Goal: Task Accomplishment & Management: Manage account settings

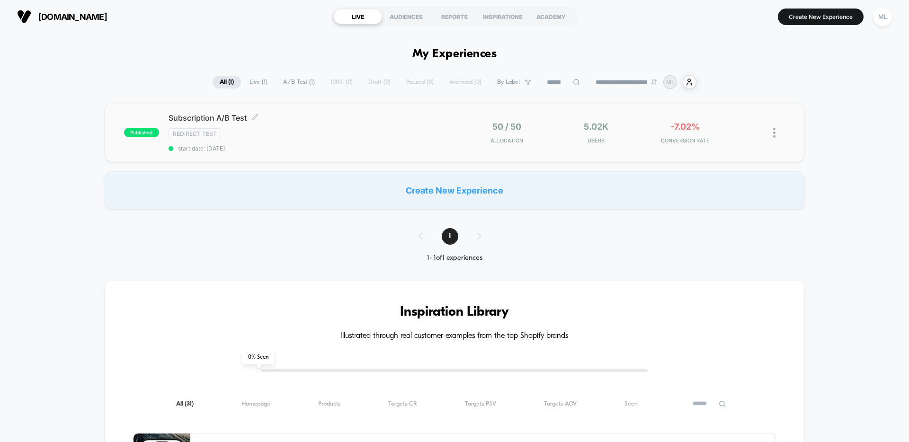
click at [353, 114] on span "Subscription A/B Test Click to edit experience details" at bounding box center [310, 117] width 285 height 9
